Goal: Task Accomplishment & Management: Manage account settings

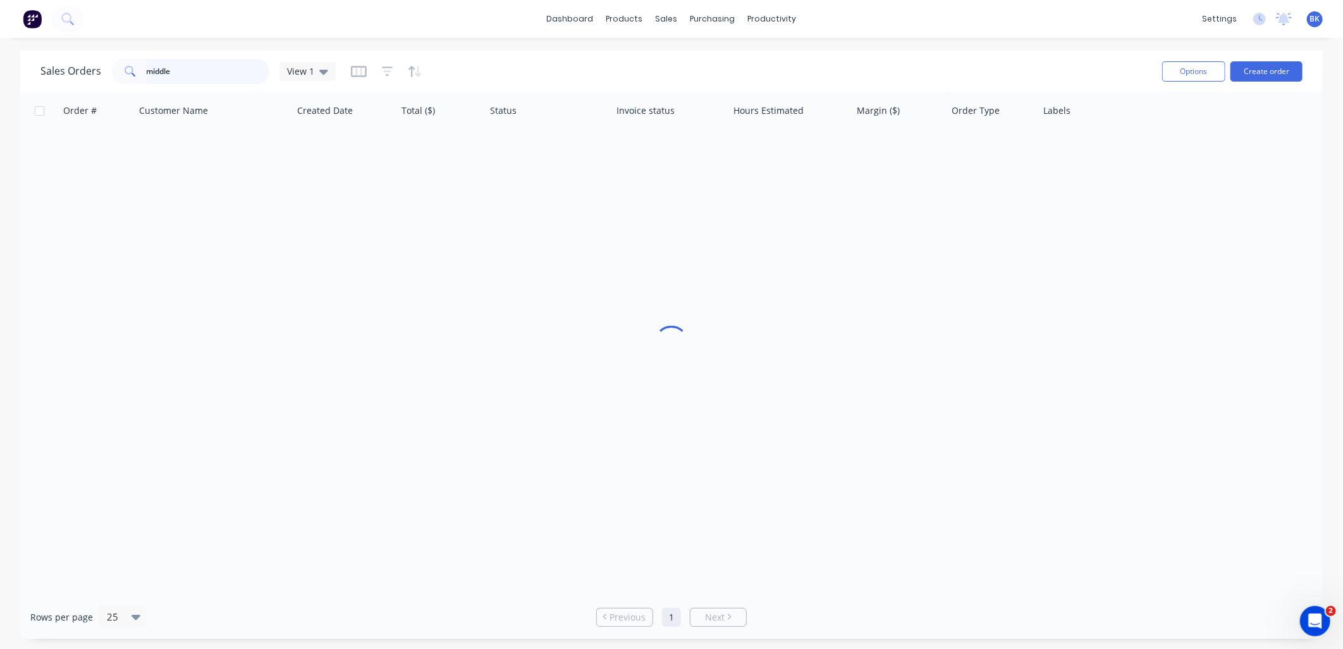
click at [203, 74] on input "middle" at bounding box center [208, 71] width 123 height 25
click at [203, 73] on input "middle" at bounding box center [208, 71] width 123 height 25
click at [201, 71] on input "middle" at bounding box center [208, 71] width 123 height 25
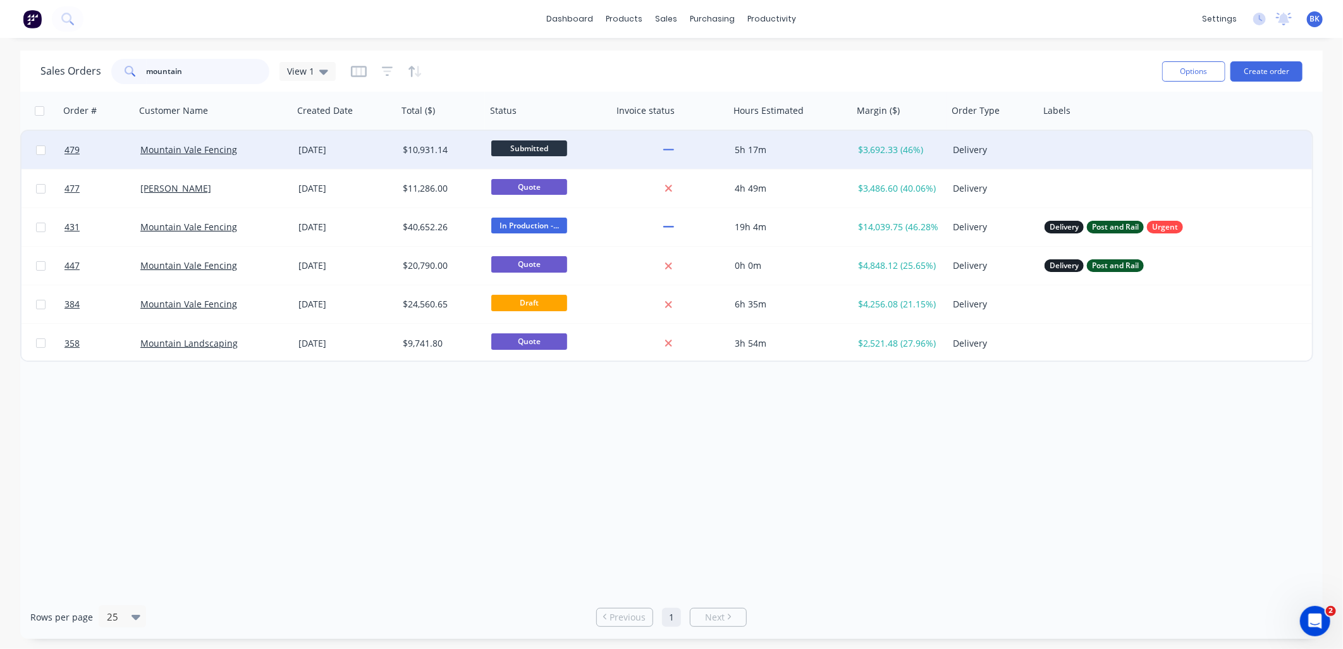
type input "mountain"
click at [270, 157] on div "Mountain Vale Fencing" at bounding box center [214, 150] width 158 height 38
click at [262, 153] on div "Mountain Vale Fencing" at bounding box center [210, 149] width 140 height 13
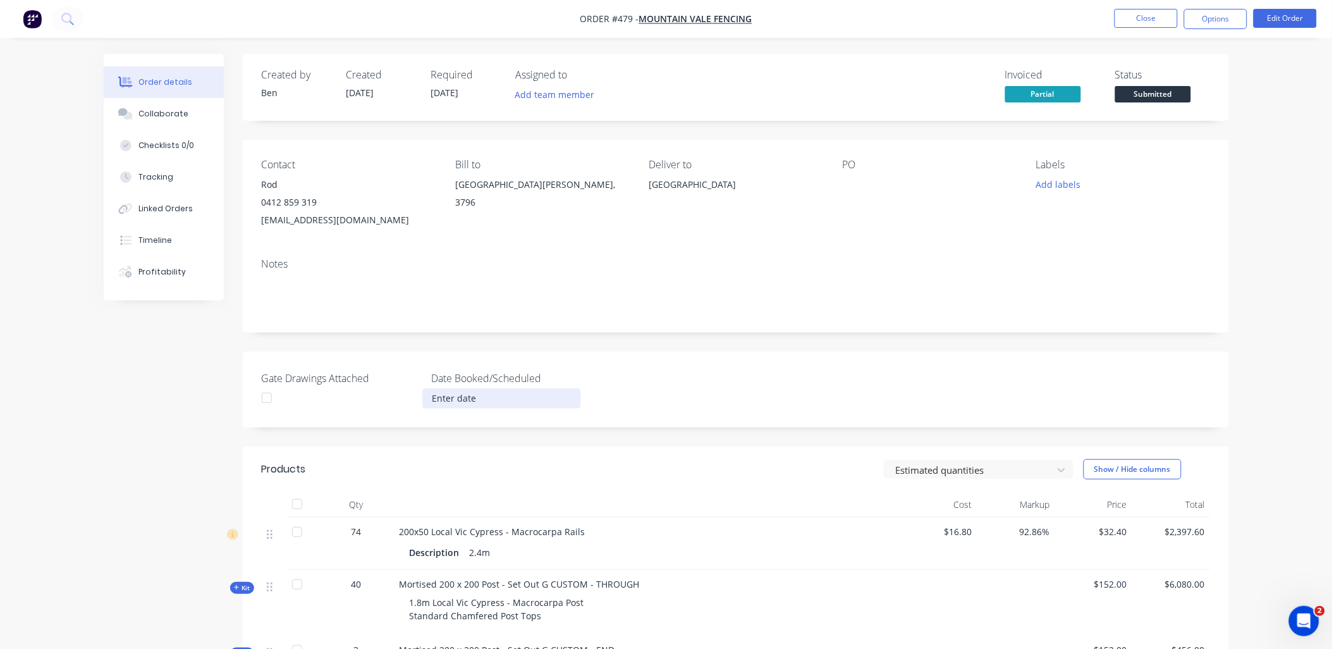
scroll to position [281, 0]
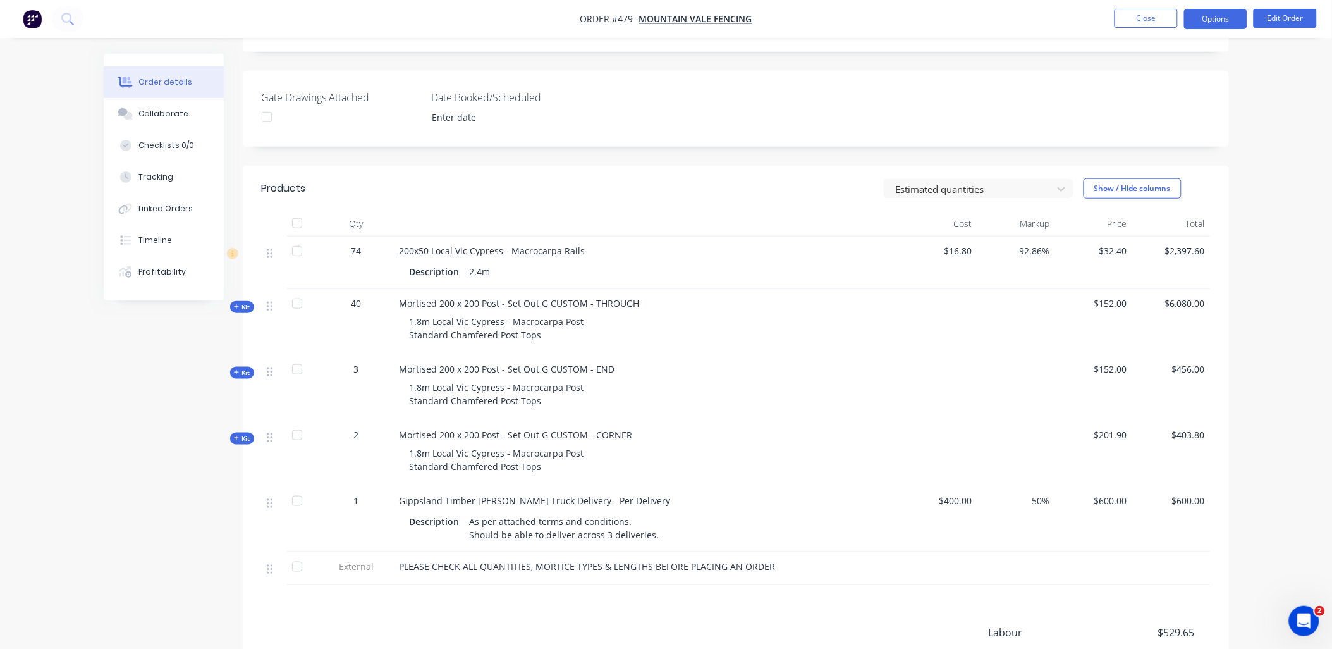
click at [1224, 21] on button "Options" at bounding box center [1215, 19] width 63 height 20
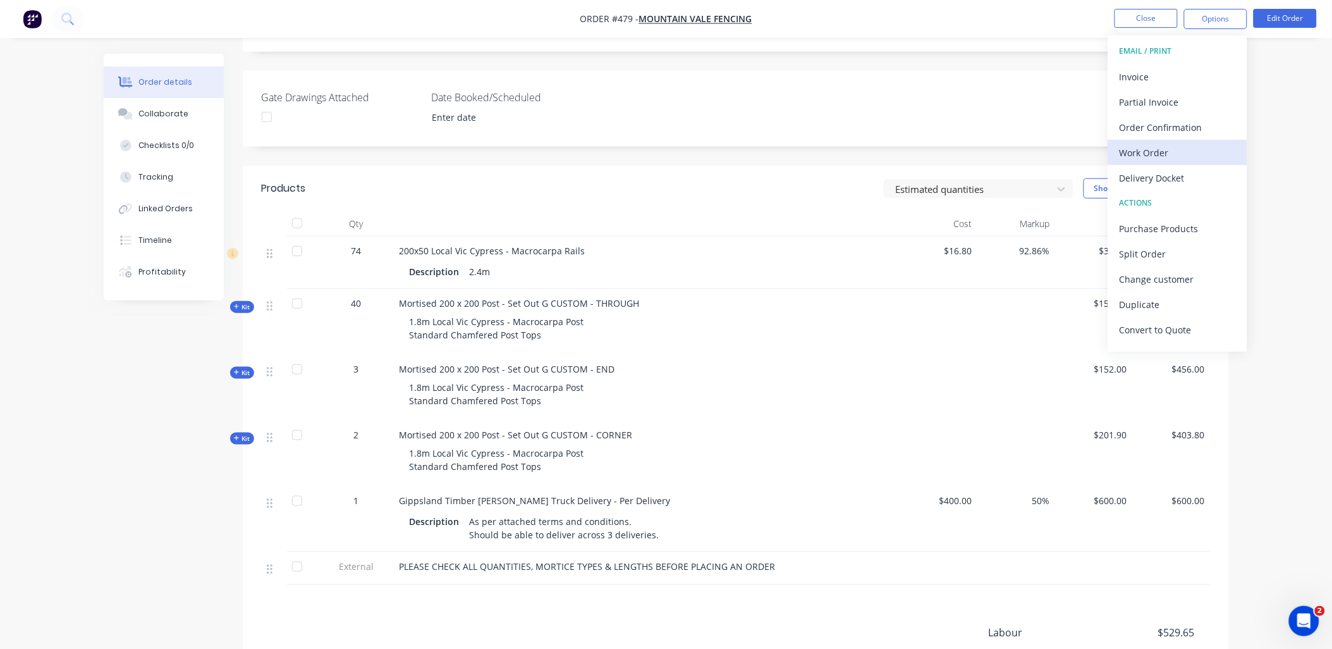
click at [1190, 147] on div "Work Order" at bounding box center [1177, 152] width 116 height 18
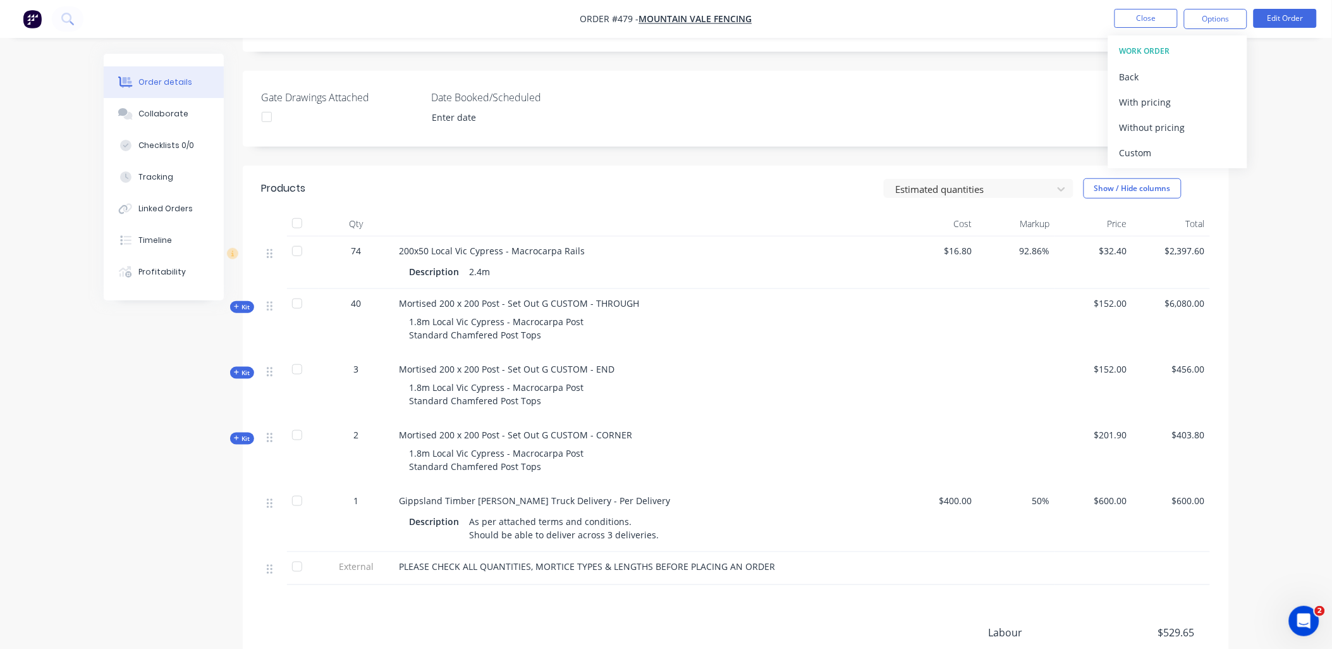
click at [1190, 147] on div "Custom" at bounding box center [1177, 152] width 116 height 18
click at [1184, 128] on div "Without pricing" at bounding box center [1177, 127] width 116 height 18
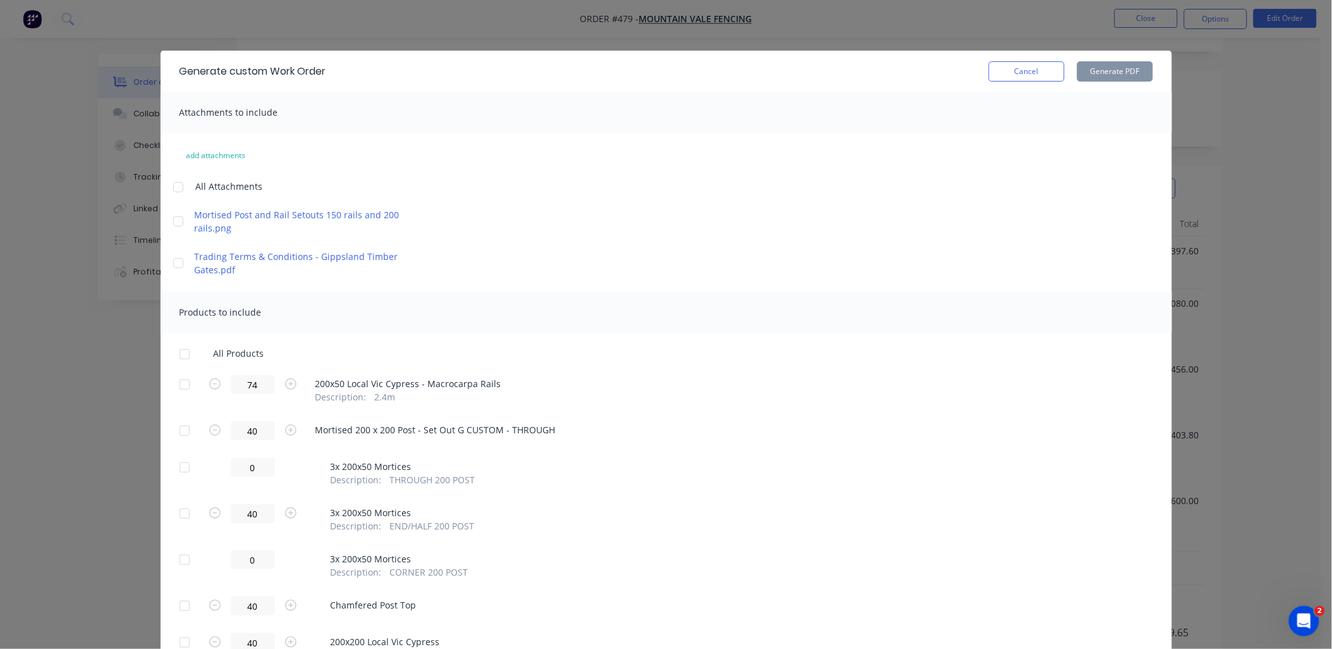
click at [175, 384] on div at bounding box center [184, 384] width 25 height 25
click at [172, 432] on div at bounding box center [184, 430] width 25 height 25
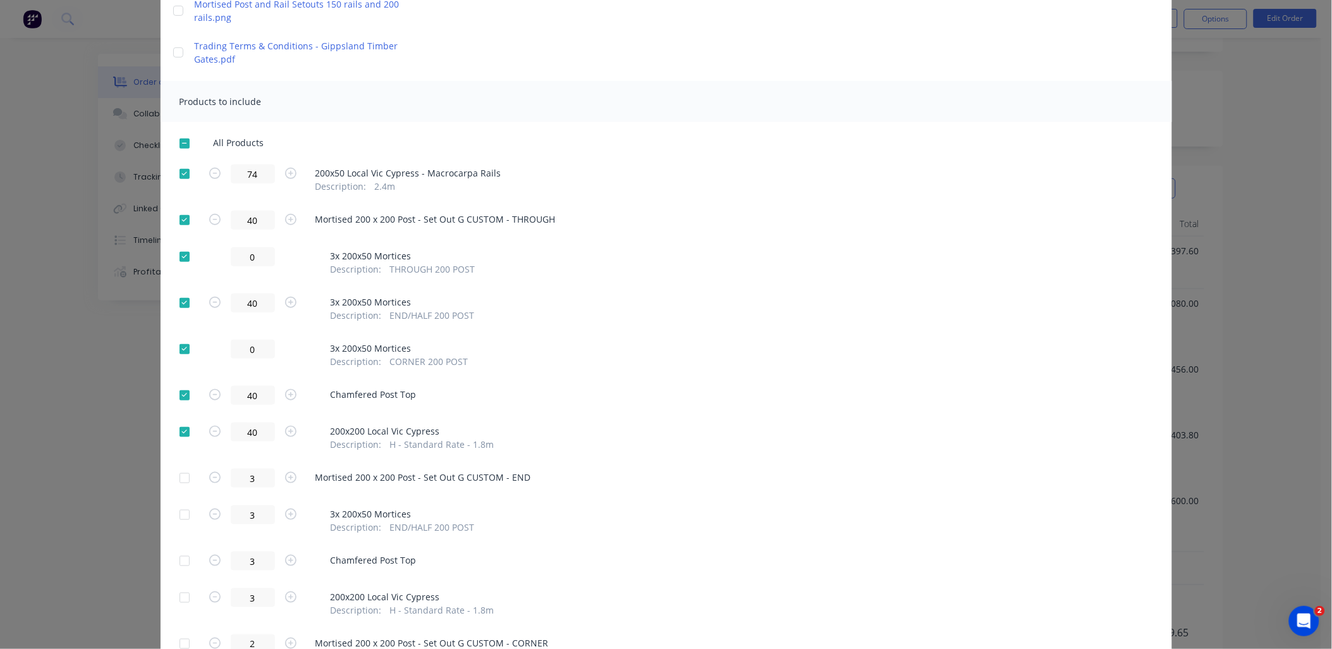
click at [181, 478] on div at bounding box center [184, 477] width 25 height 25
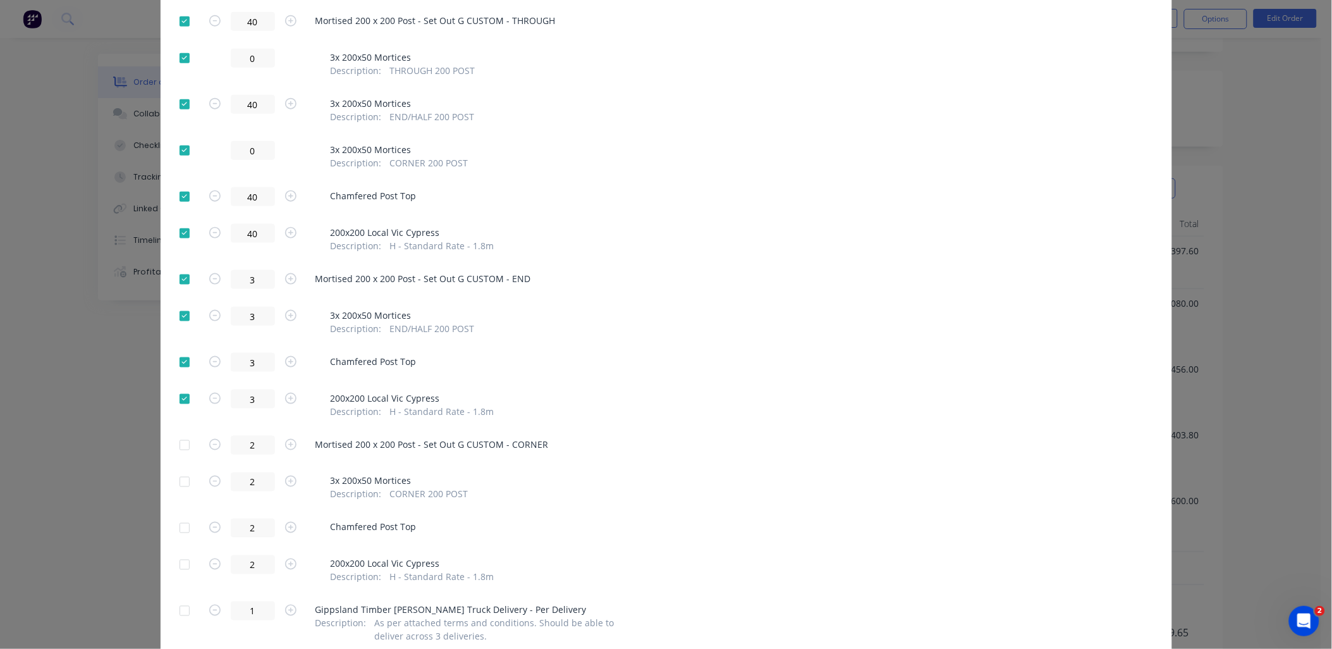
scroll to position [502, 0]
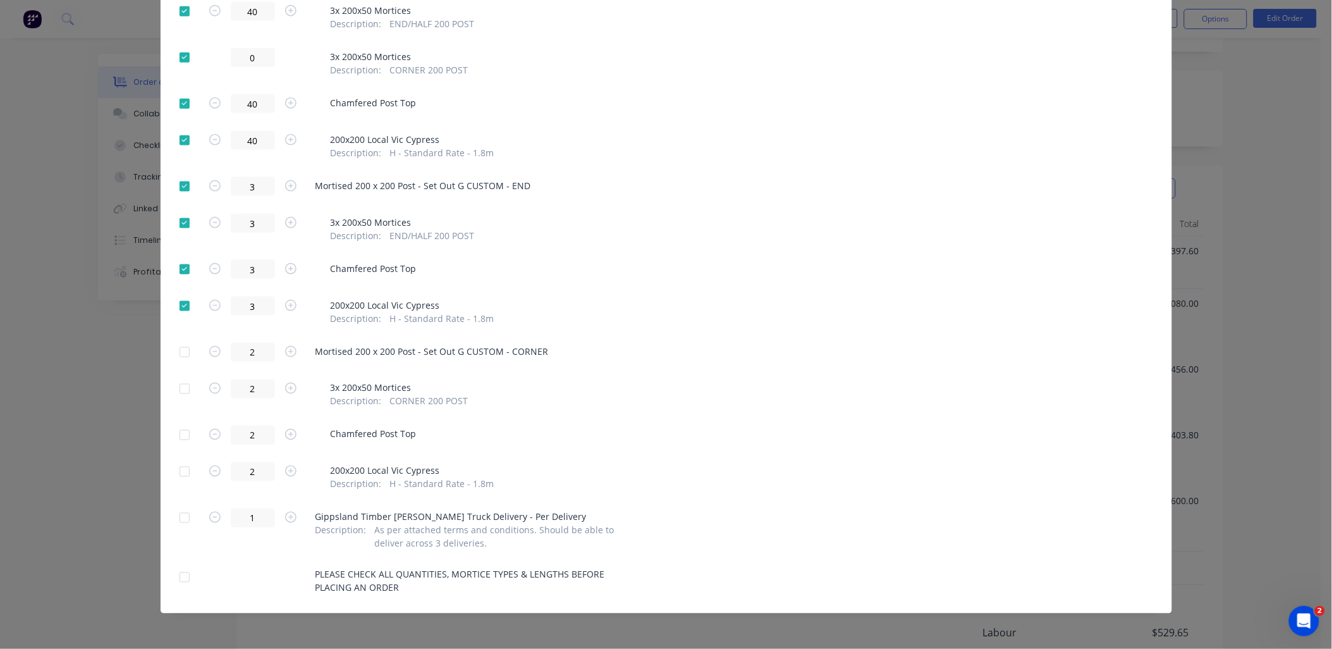
click at [176, 353] on div at bounding box center [184, 351] width 25 height 25
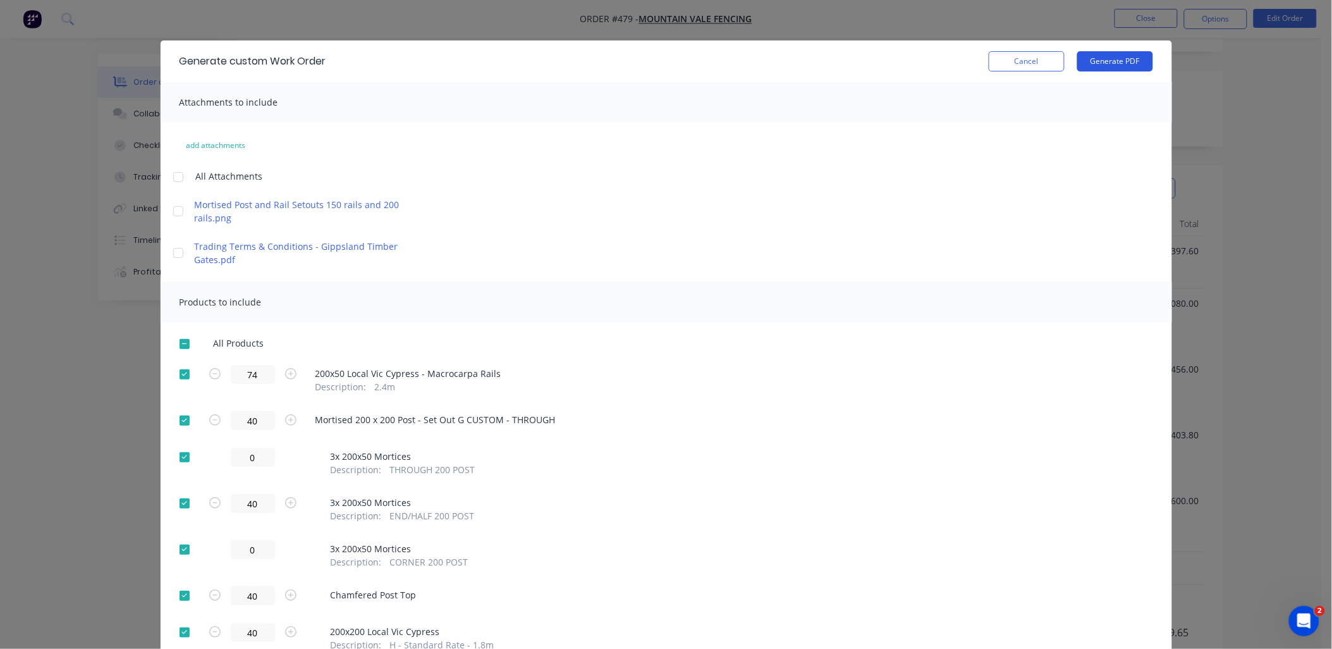
click at [1109, 64] on button "Generate PDF" at bounding box center [1115, 61] width 76 height 20
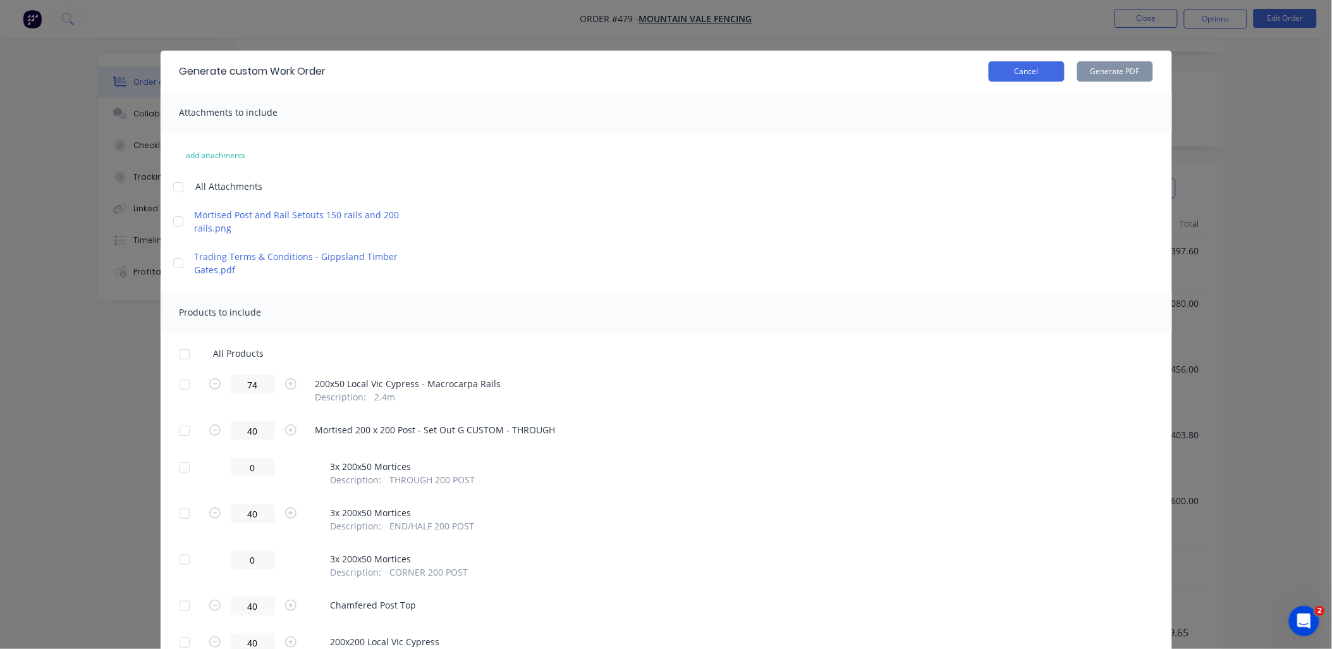
click at [1021, 76] on button "Cancel" at bounding box center [1027, 71] width 76 height 20
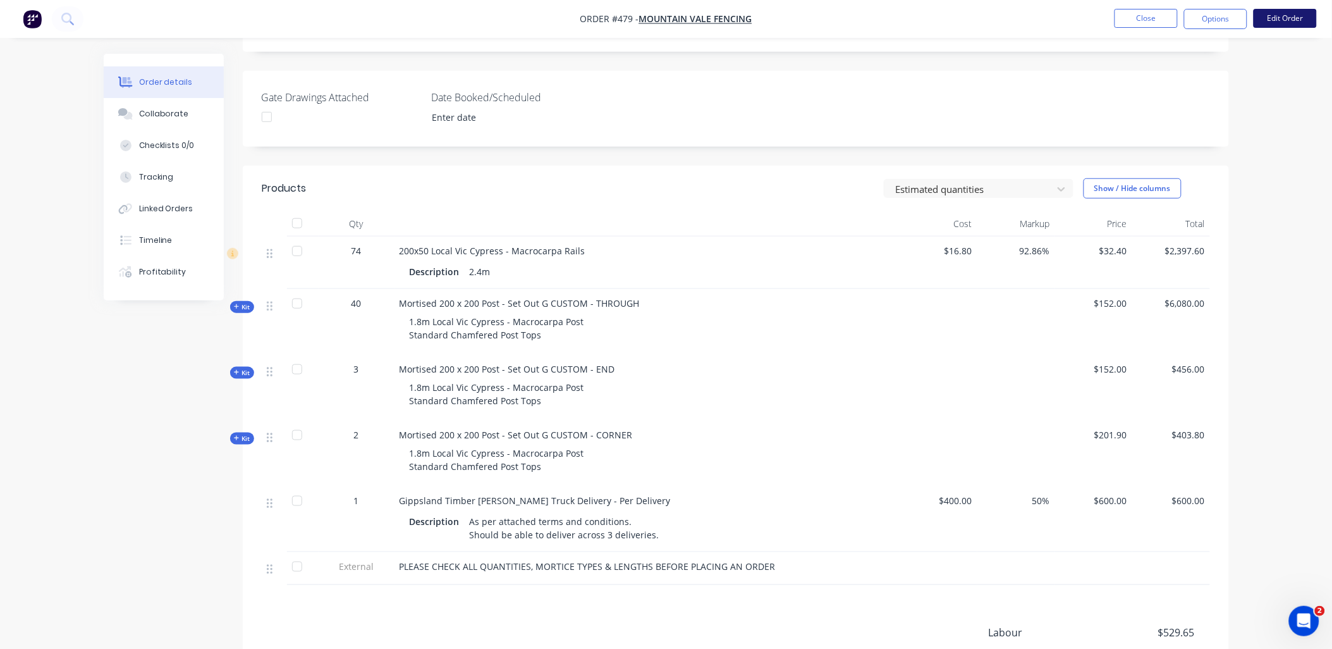
click at [1284, 15] on button "Edit Order" at bounding box center [1284, 18] width 63 height 19
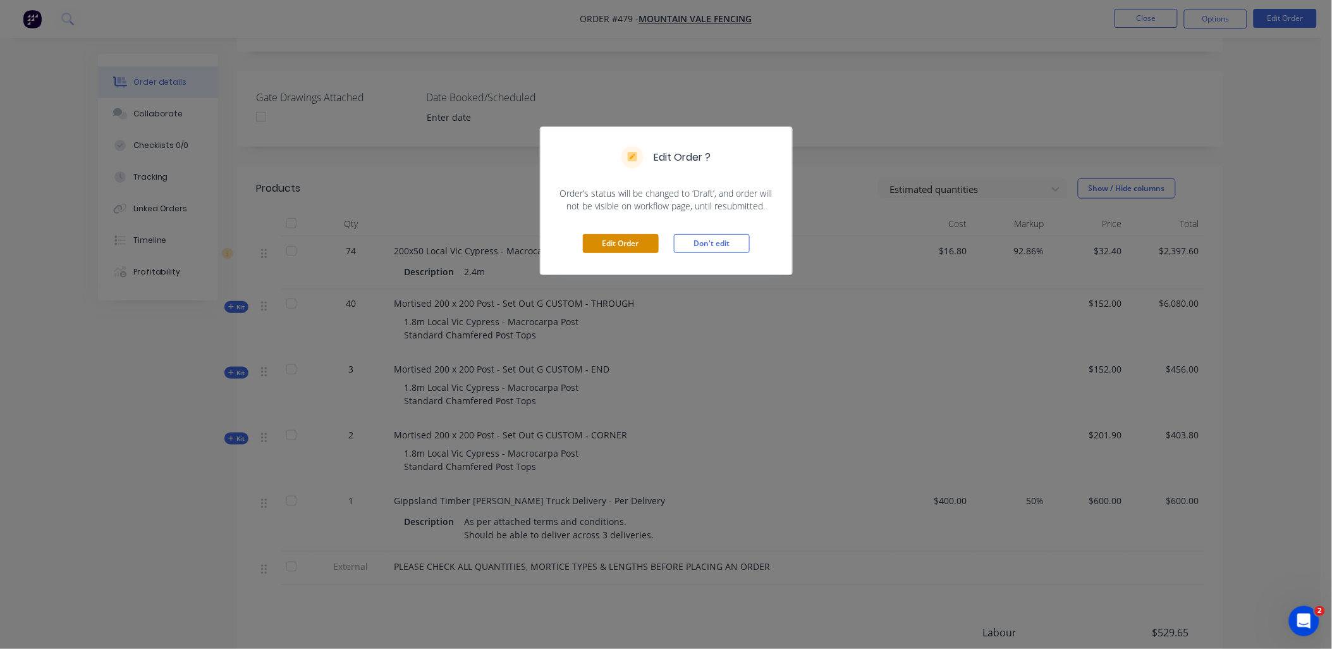
click at [632, 240] on button "Edit Order" at bounding box center [621, 243] width 76 height 19
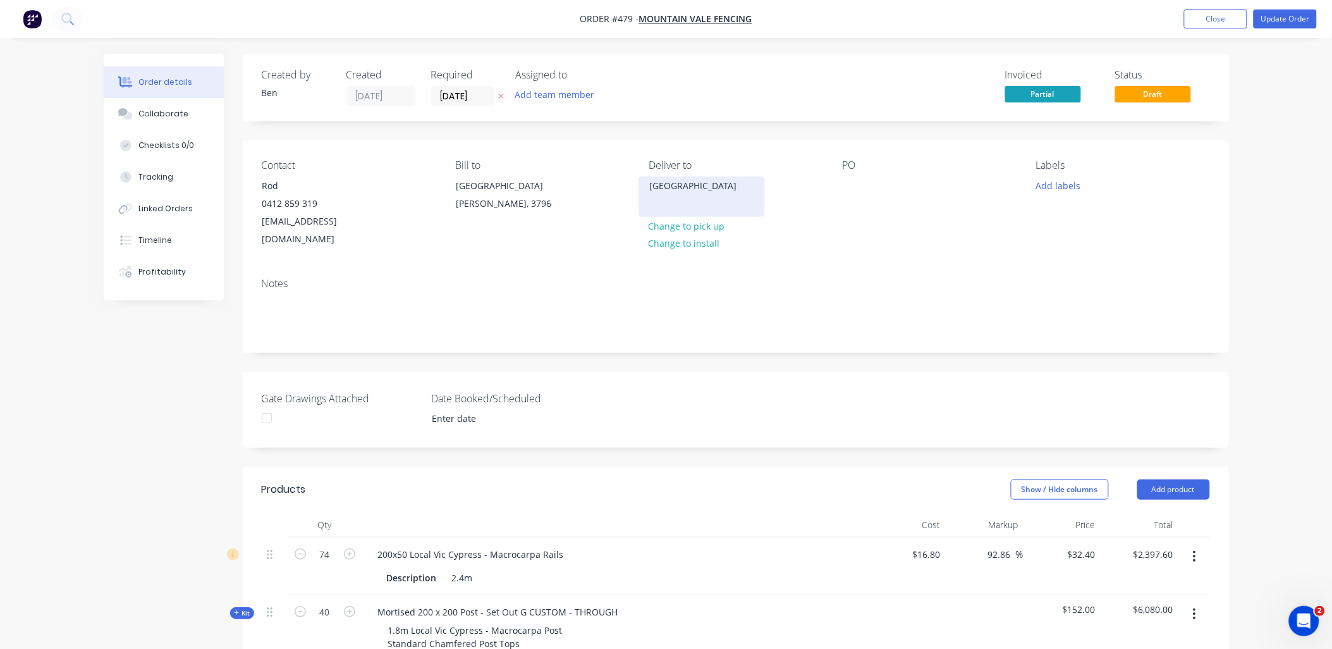
click at [674, 193] on div "[GEOGRAPHIC_DATA]" at bounding box center [701, 186] width 105 height 18
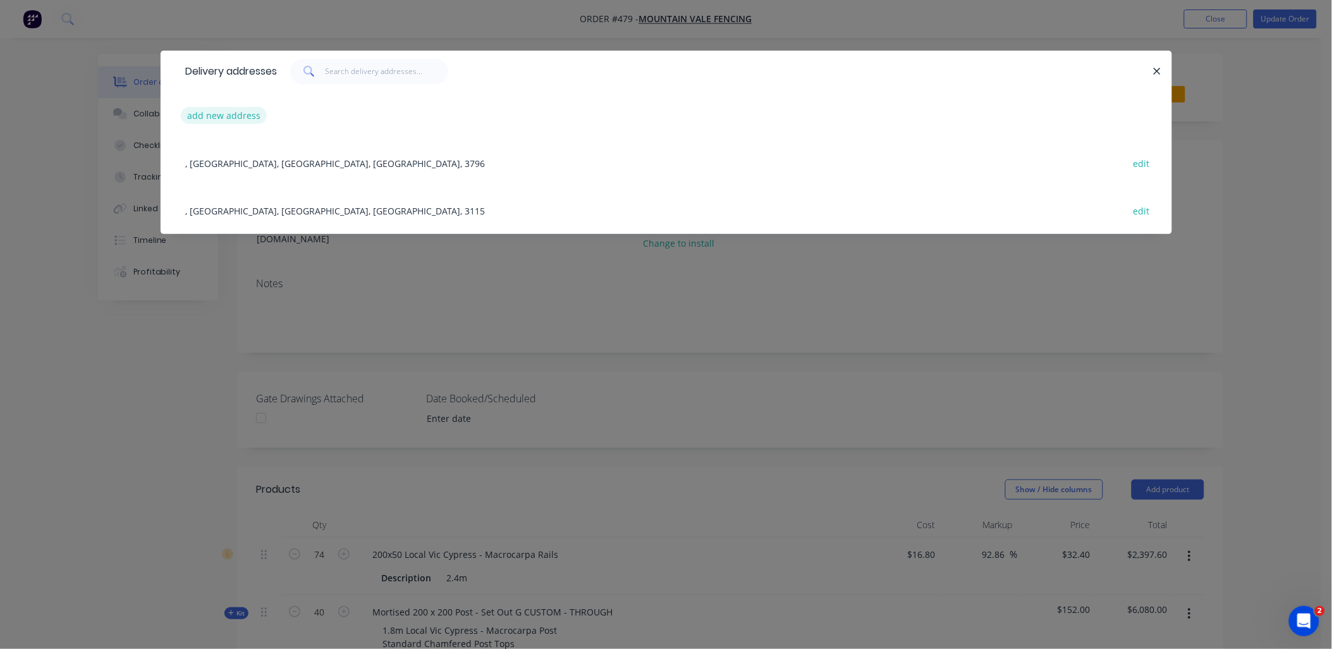
click at [223, 116] on button "add new address" at bounding box center [224, 115] width 87 height 17
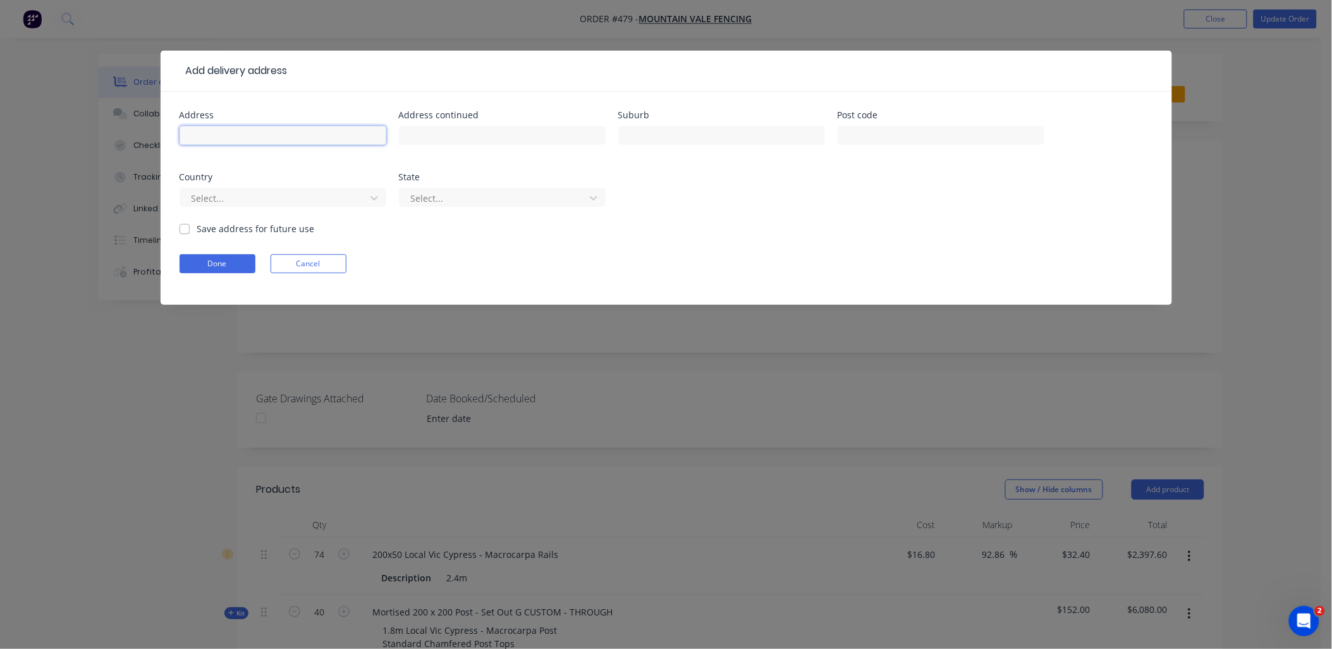
click at [225, 133] on input "text" at bounding box center [283, 135] width 207 height 19
paste input "[STREET_ADDRESS] Coldstream"
type input "[STREET_ADDRESS] Coldstream"
click at [225, 263] on button "Done" at bounding box center [218, 263] width 76 height 19
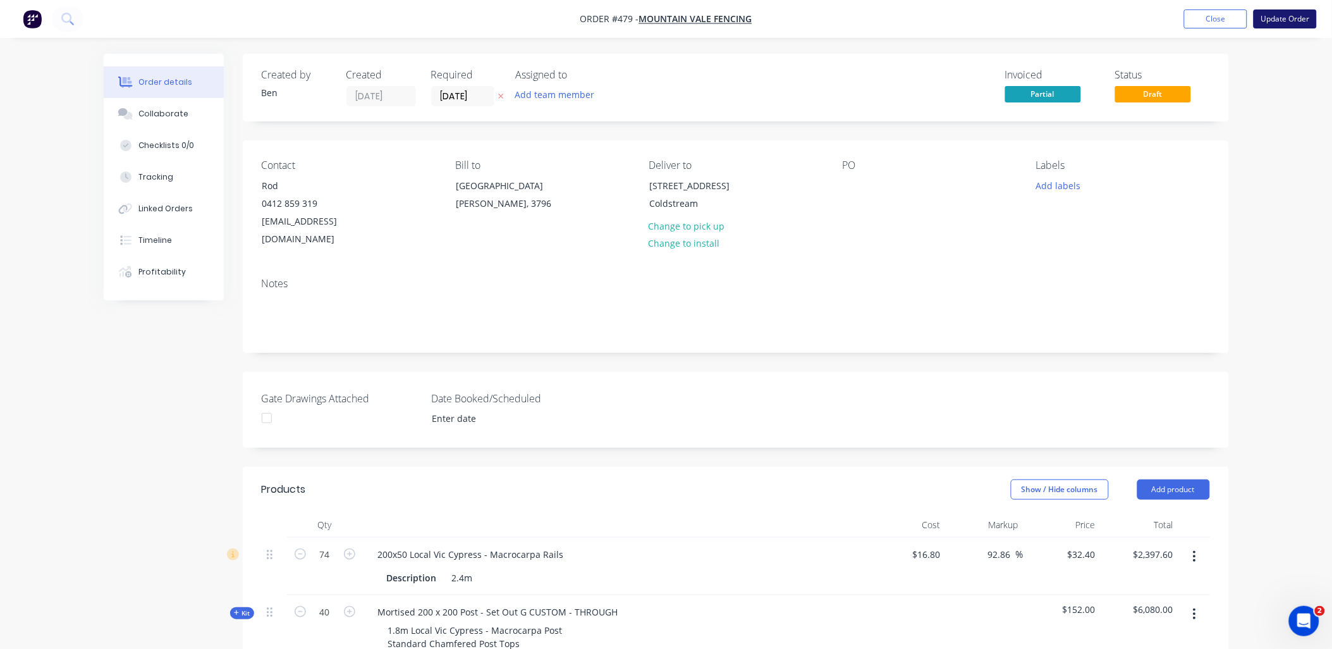
click at [1286, 19] on button "Update Order" at bounding box center [1284, 18] width 63 height 19
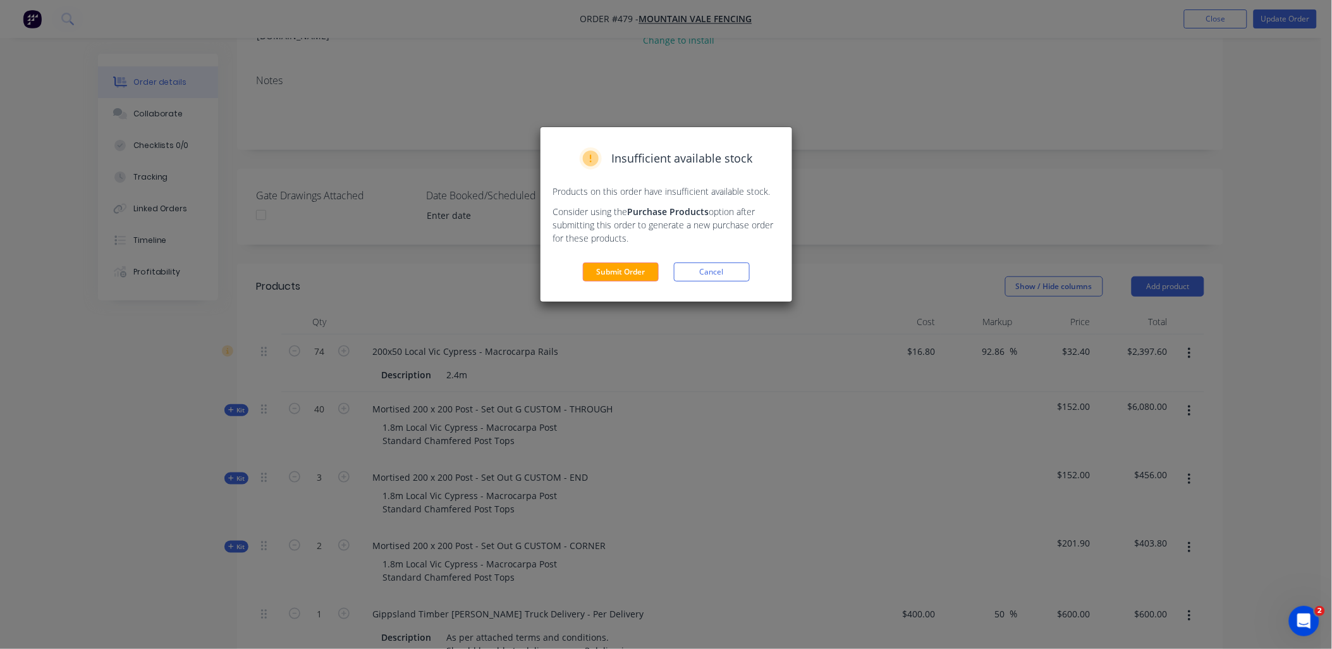
scroll to position [210, 0]
click at [627, 272] on button "Submit Order" at bounding box center [621, 271] width 76 height 19
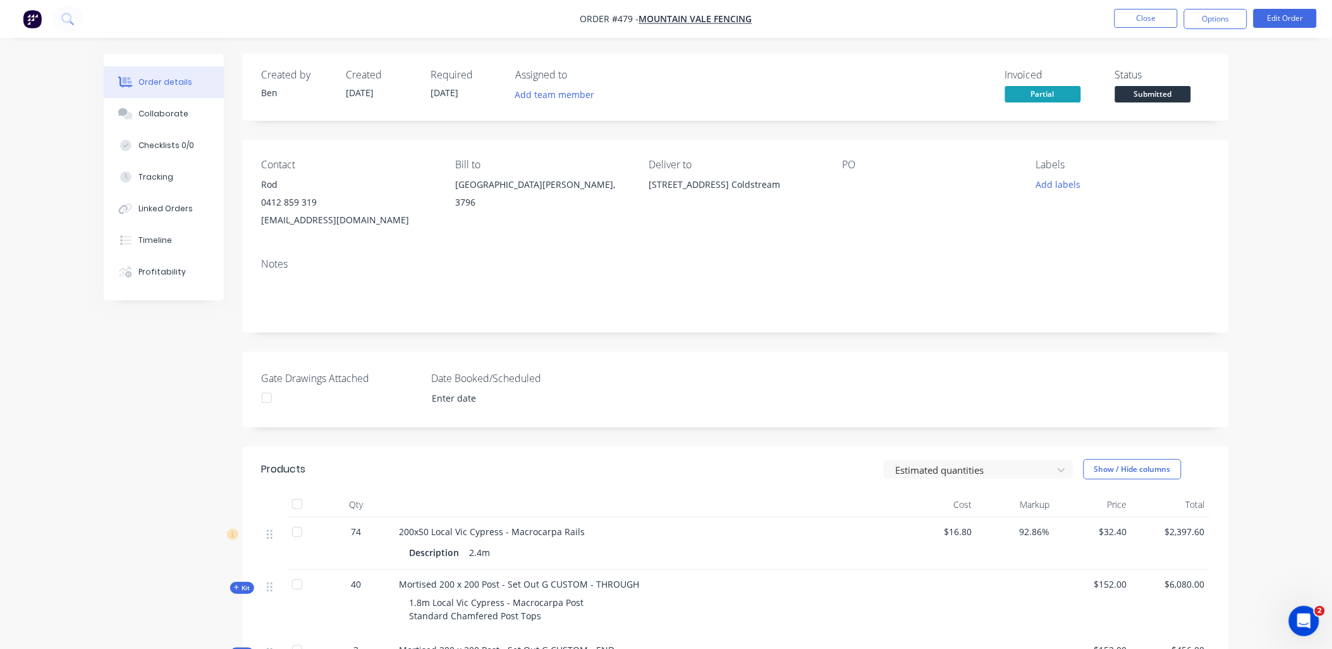
scroll to position [444, 0]
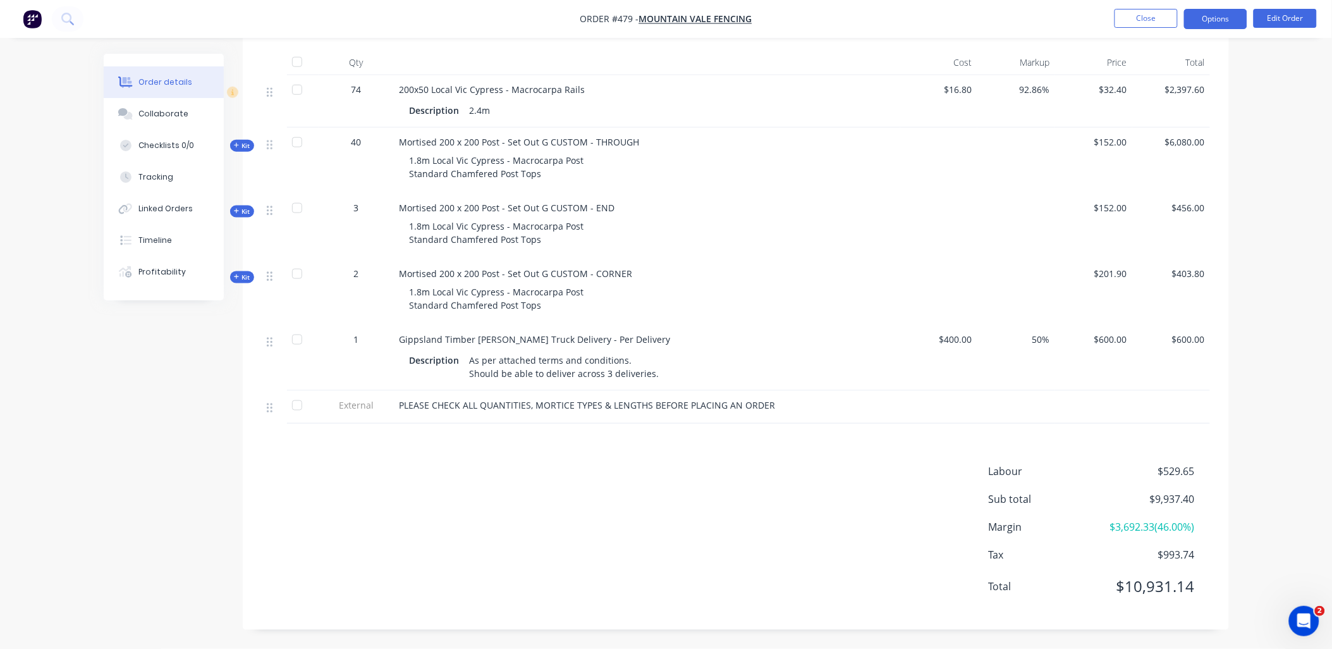
click at [1235, 15] on button "Options" at bounding box center [1215, 19] width 63 height 20
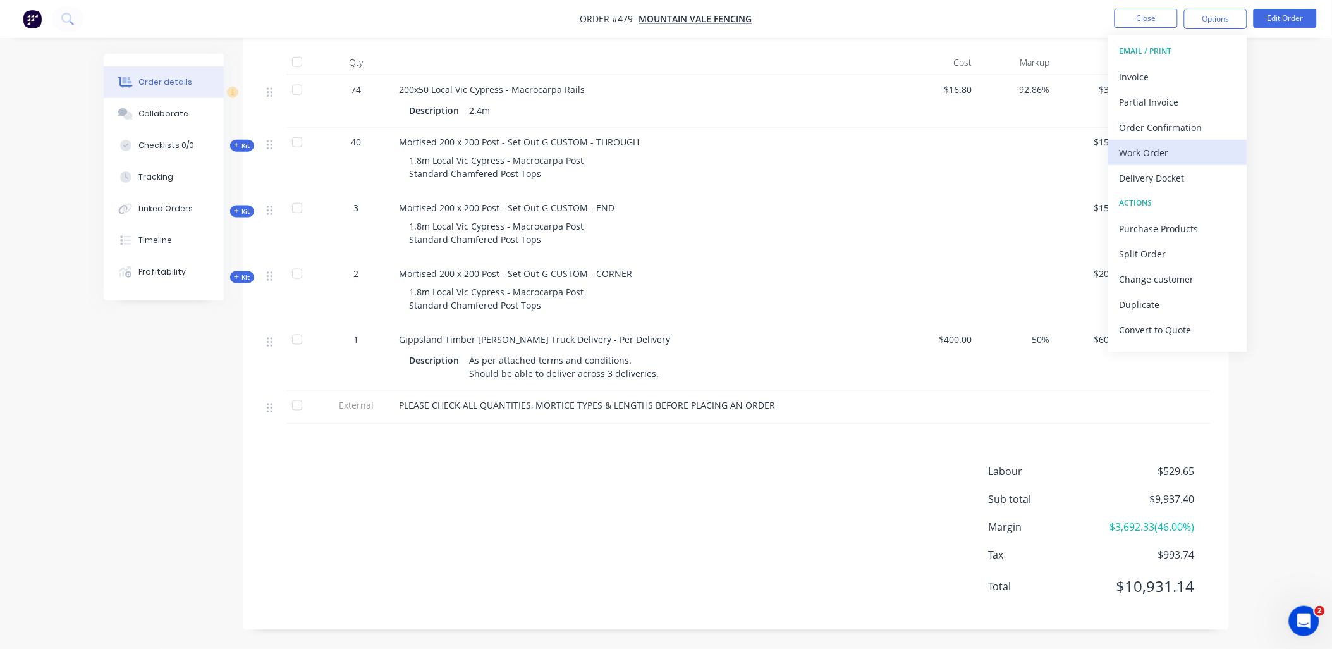
click at [1162, 152] on div "Work Order" at bounding box center [1177, 152] width 116 height 18
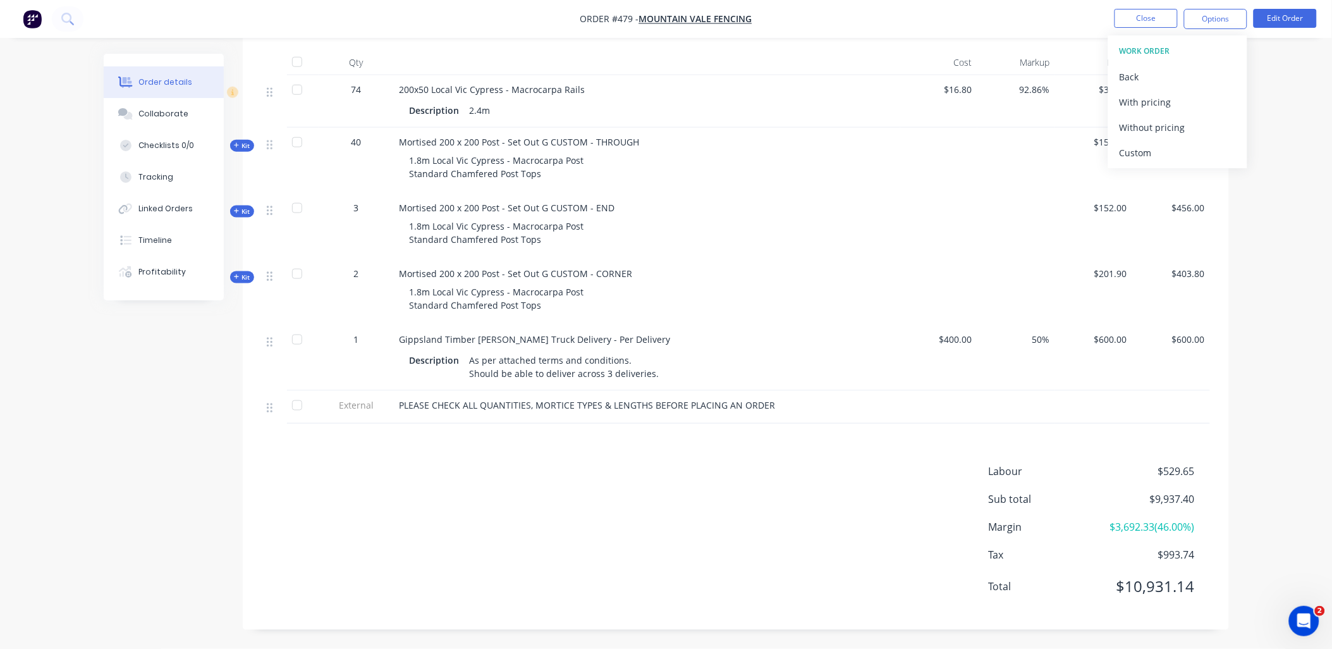
click at [1148, 168] on div "$6,080.00" at bounding box center [1171, 161] width 78 height 66
click at [1209, 27] on button "Options" at bounding box center [1215, 19] width 63 height 20
click at [1164, 147] on div "Custom" at bounding box center [1177, 152] width 116 height 18
click at [1163, 125] on div "Without pricing" at bounding box center [1177, 127] width 116 height 18
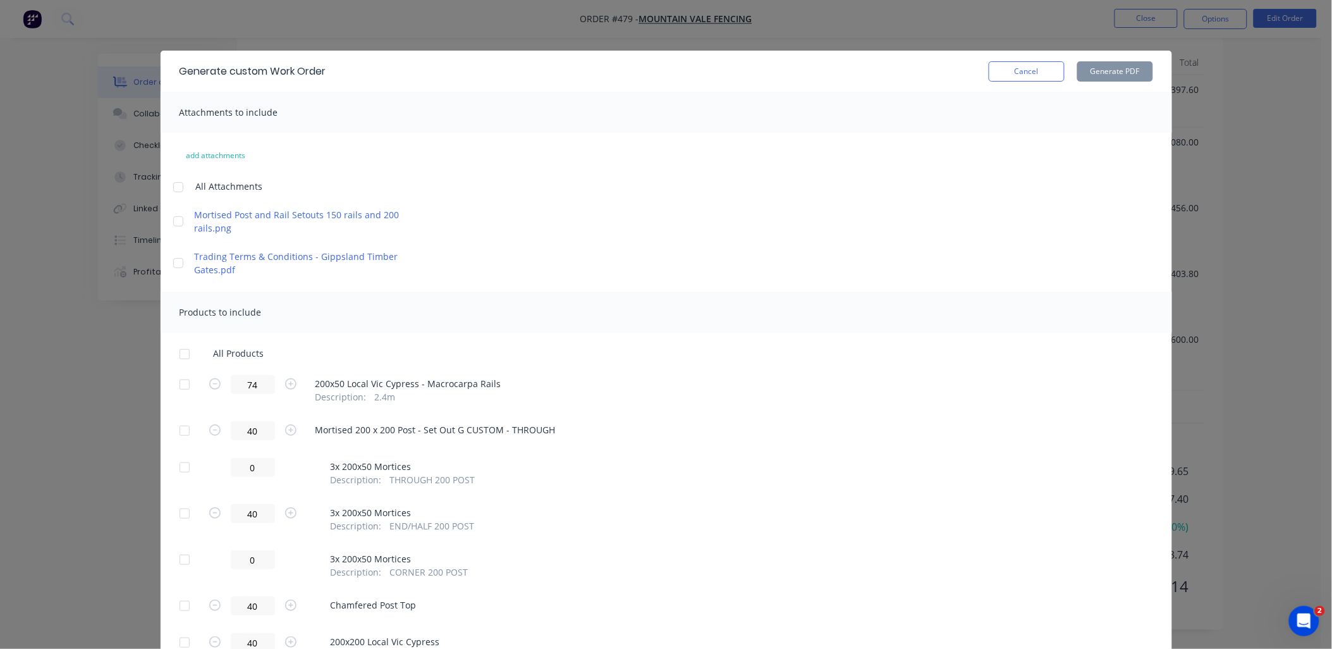
click at [181, 384] on div at bounding box center [184, 384] width 25 height 25
click at [187, 431] on div at bounding box center [184, 430] width 25 height 25
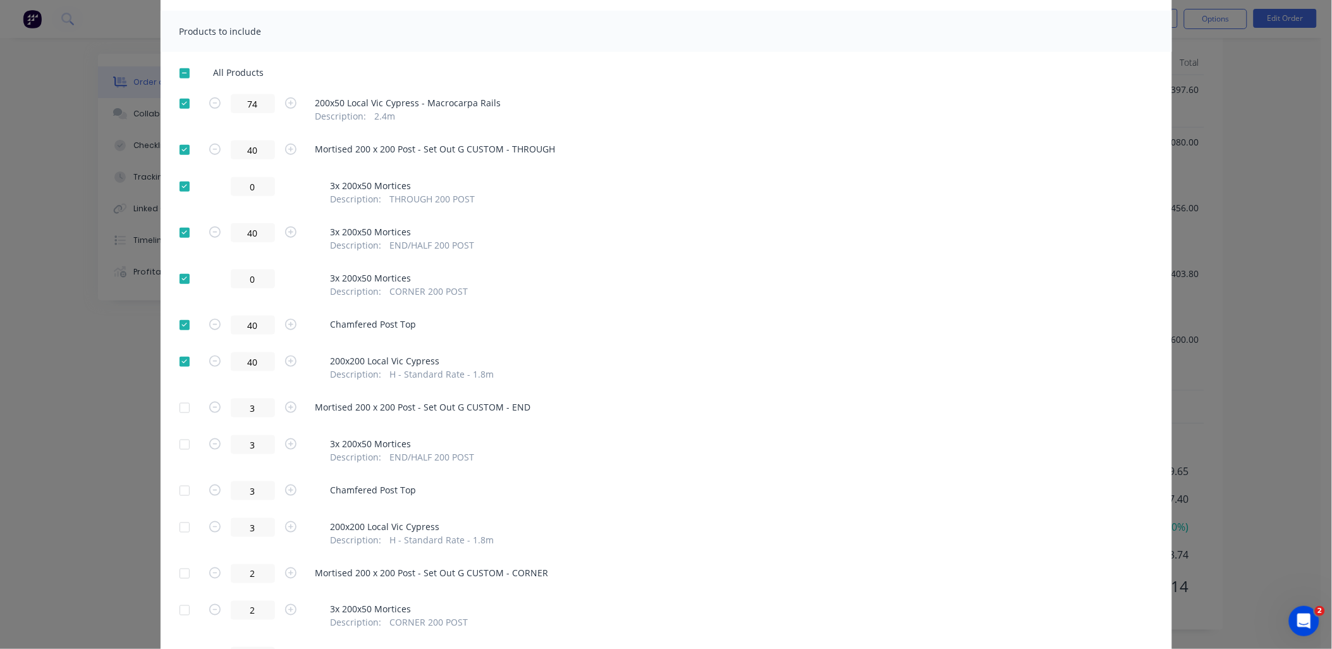
click at [178, 320] on div at bounding box center [184, 324] width 25 height 25
drag, startPoint x: 180, startPoint y: 281, endPoint x: 181, endPoint y: 270, distance: 11.4
click at [180, 276] on div at bounding box center [184, 278] width 25 height 25
click at [180, 226] on div at bounding box center [184, 232] width 25 height 25
click at [178, 188] on div at bounding box center [184, 186] width 25 height 25
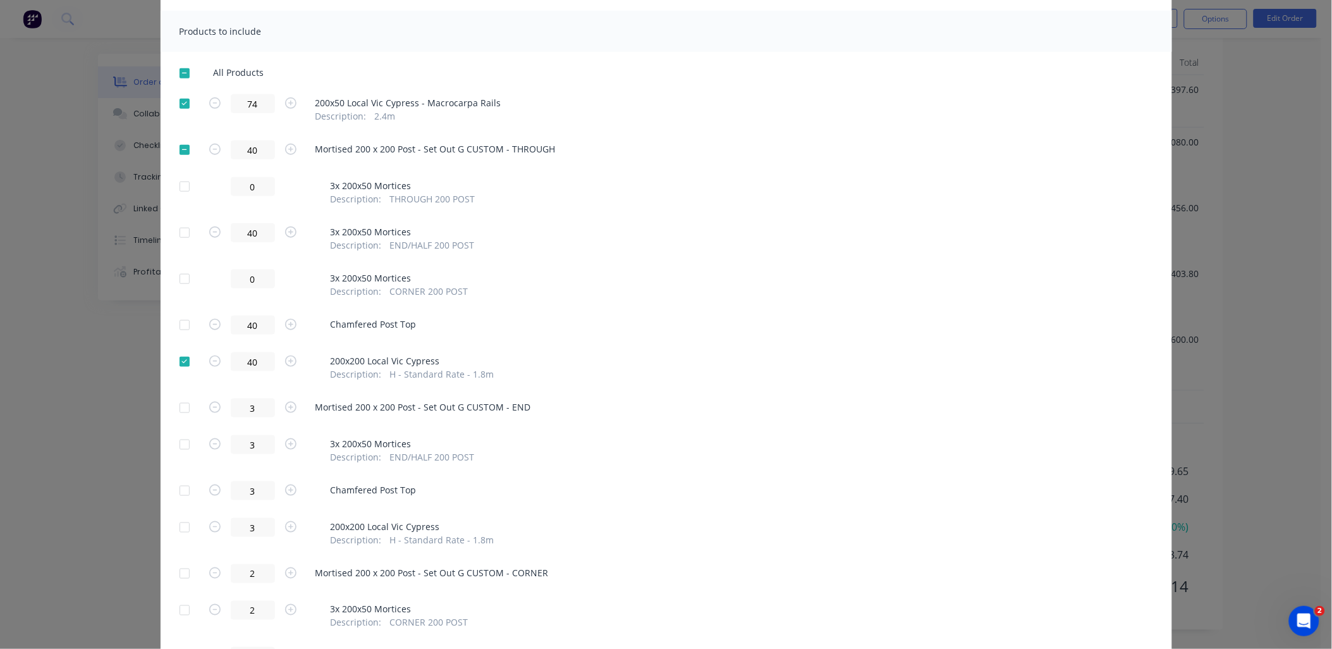
click at [177, 408] on div at bounding box center [184, 407] width 25 height 25
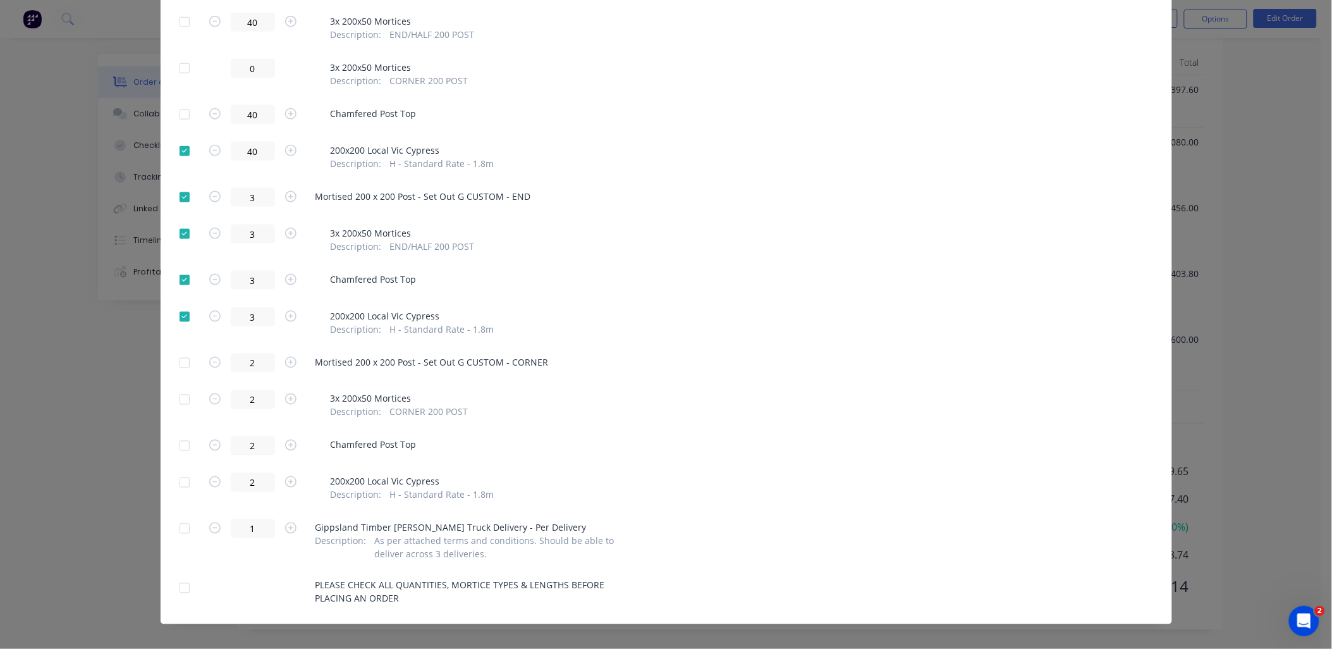
drag, startPoint x: 181, startPoint y: 275, endPoint x: 181, endPoint y: 253, distance: 21.5
click at [181, 268] on div at bounding box center [184, 279] width 25 height 25
click at [181, 234] on div at bounding box center [184, 233] width 25 height 25
click at [181, 363] on div at bounding box center [184, 362] width 25 height 25
drag, startPoint x: 181, startPoint y: 443, endPoint x: 181, endPoint y: 432, distance: 10.7
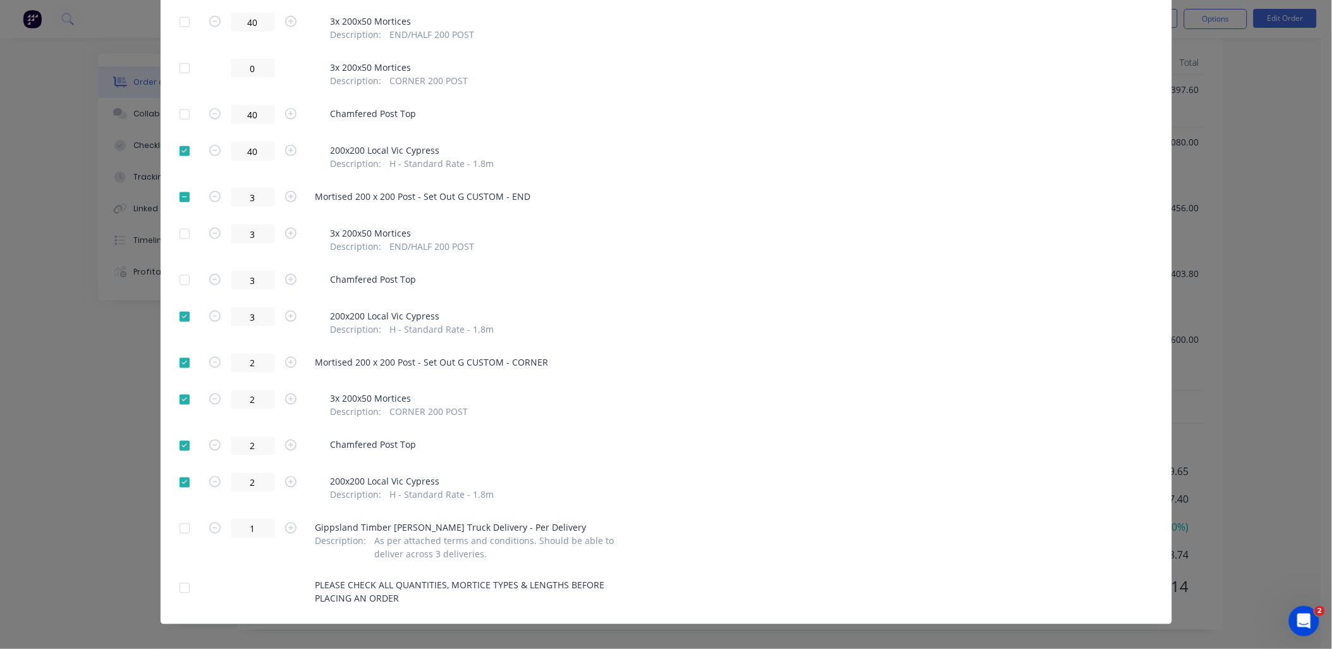
click at [181, 440] on div at bounding box center [184, 445] width 25 height 25
click at [181, 396] on div at bounding box center [184, 399] width 25 height 25
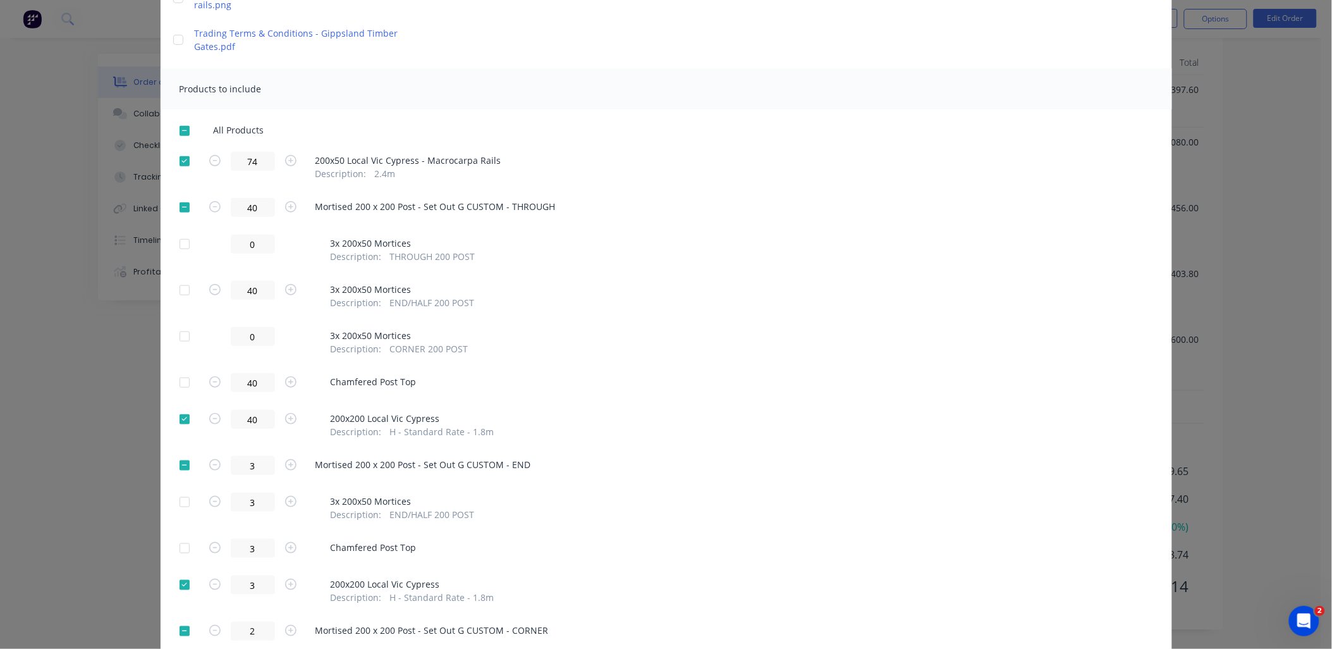
scroll to position [70, 0]
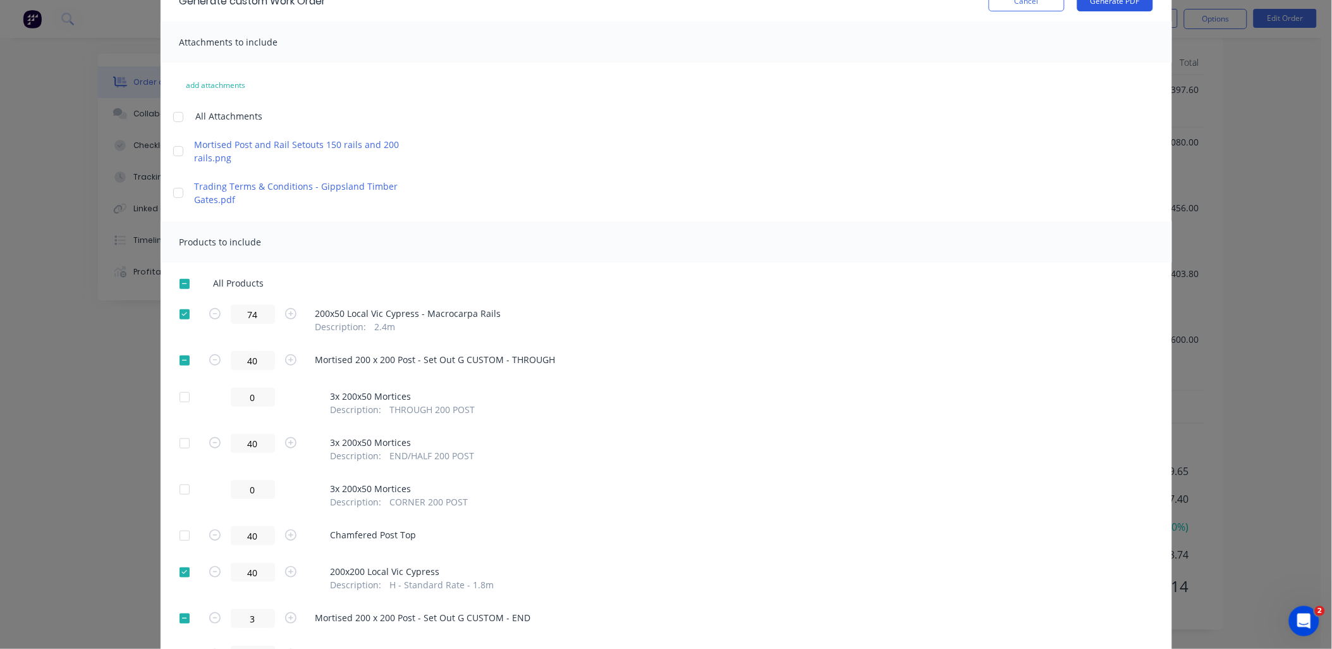
click at [1115, 8] on button "Generate PDF" at bounding box center [1115, 1] width 76 height 20
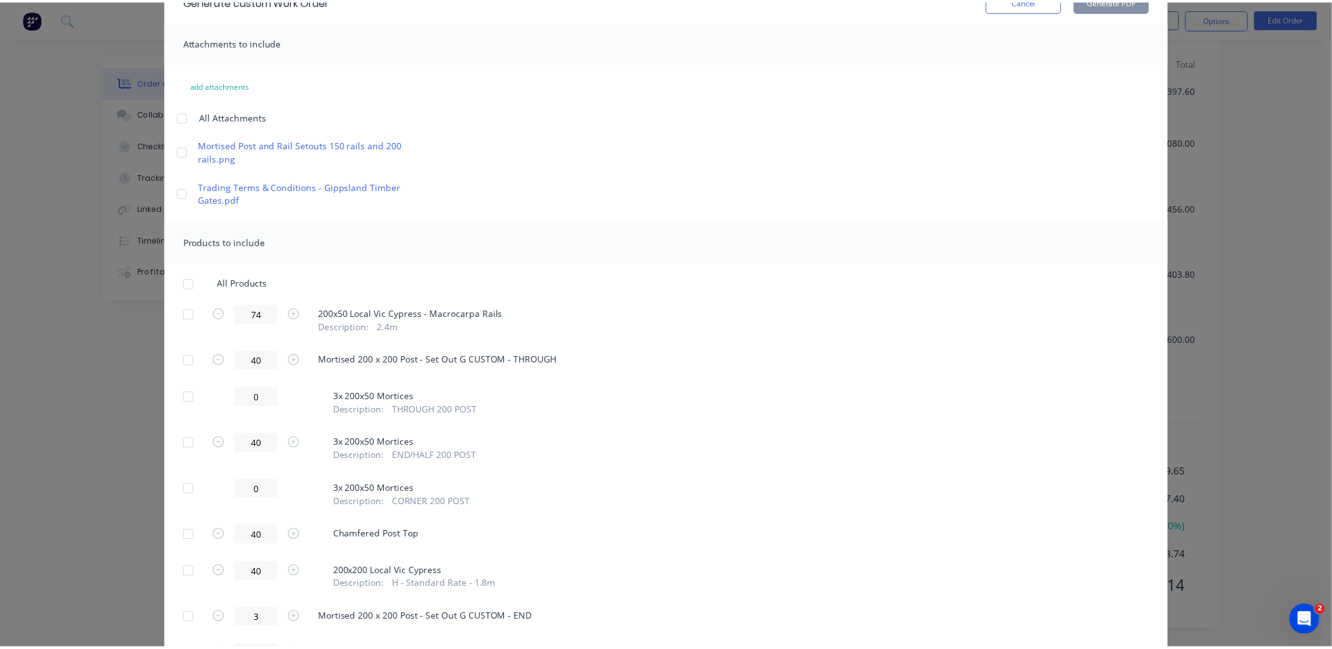
scroll to position [0, 0]
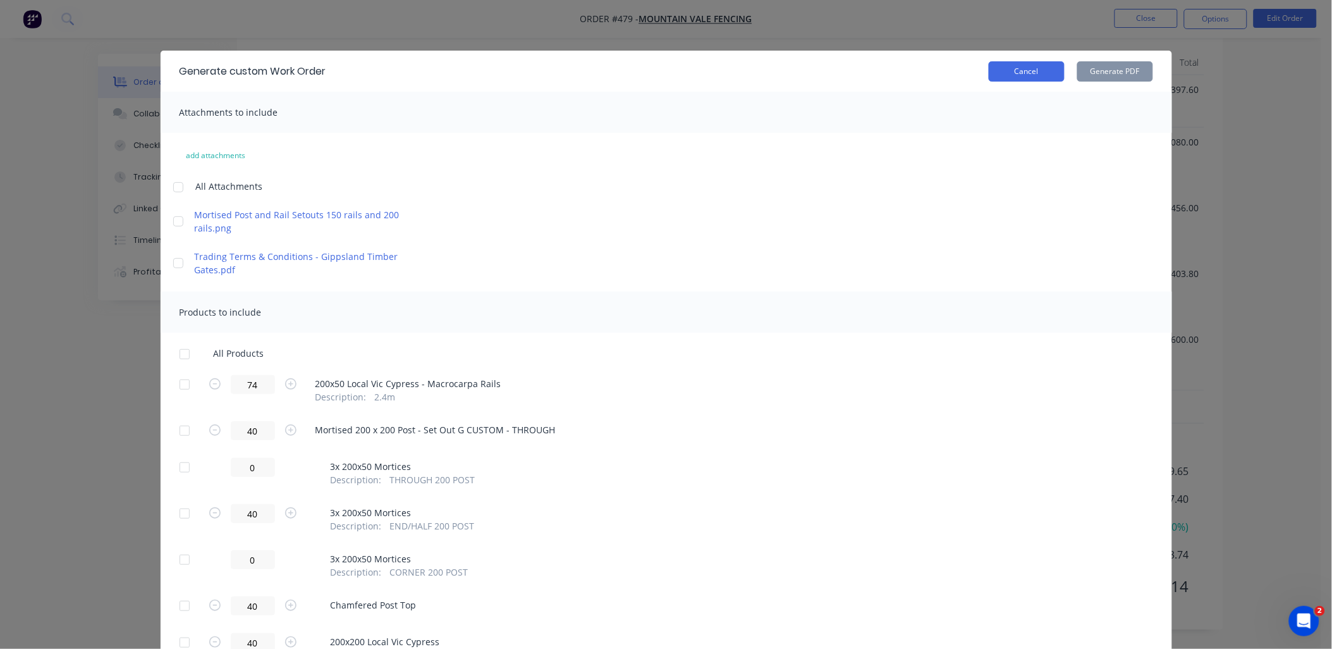
click at [1019, 71] on button "Cancel" at bounding box center [1027, 71] width 76 height 20
